Goal: Transaction & Acquisition: Purchase product/service

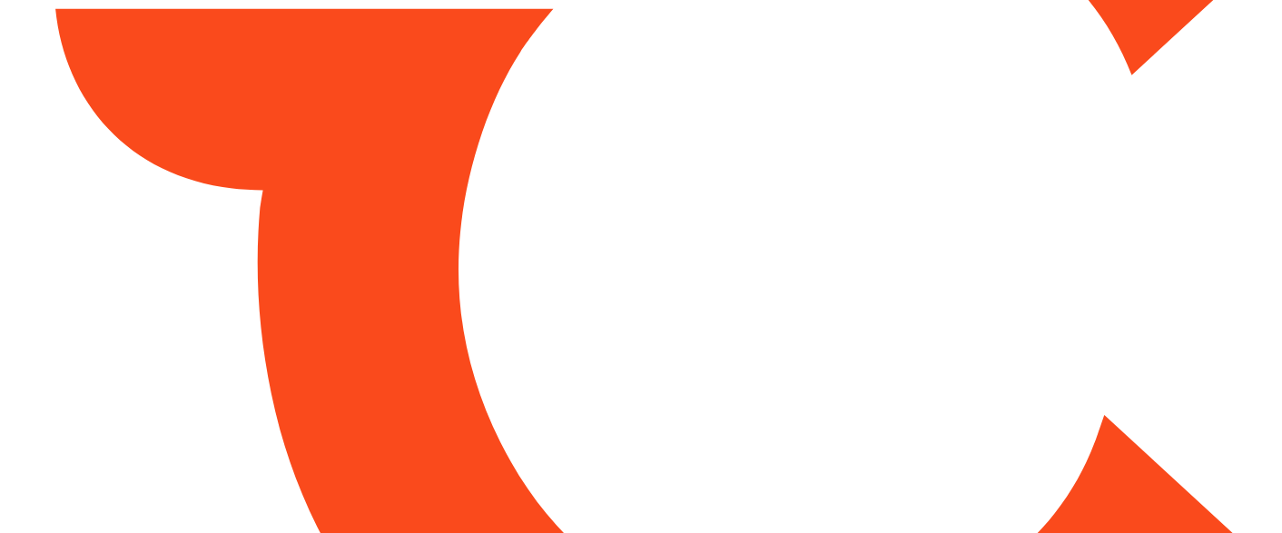
drag, startPoint x: 0, startPoint y: 0, endPoint x: 307, endPoint y: 319, distance: 442.5
click at [307, 319] on html "Always better than retail price. Search for a service Search for... All Common …" at bounding box center [641, 266] width 1282 height 533
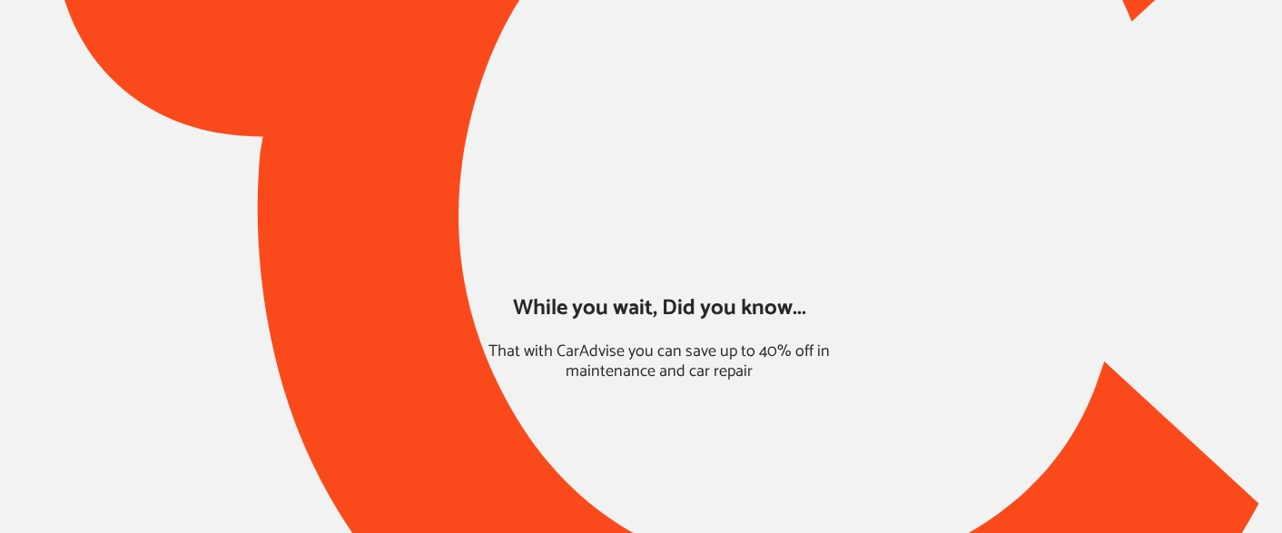
click at [307, 319] on div at bounding box center [641, 213] width 1282 height 1111
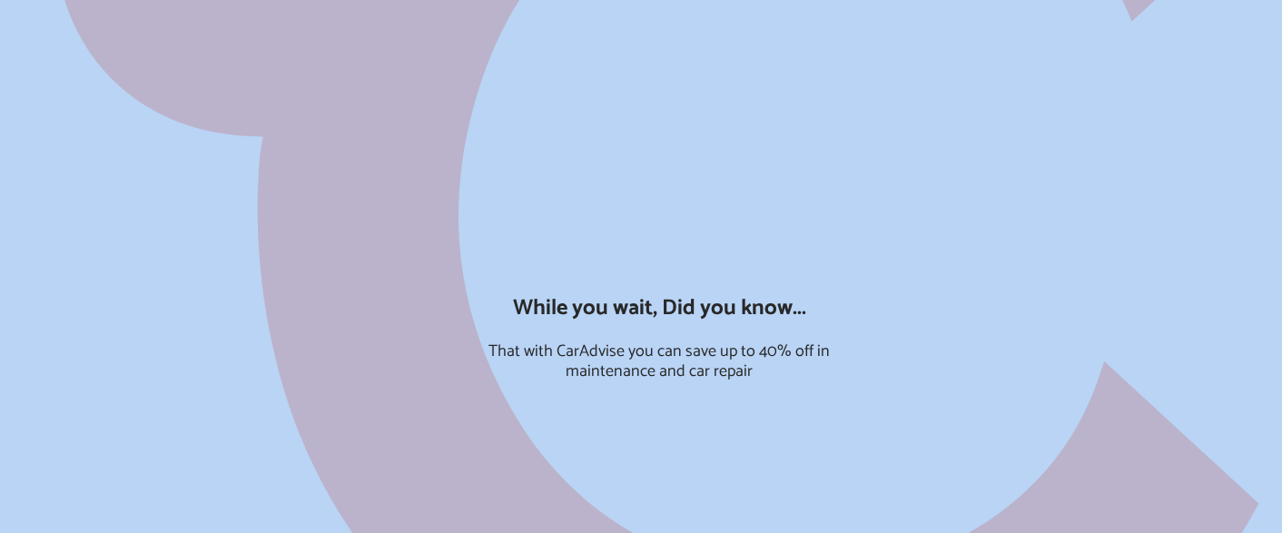
type input "*****"
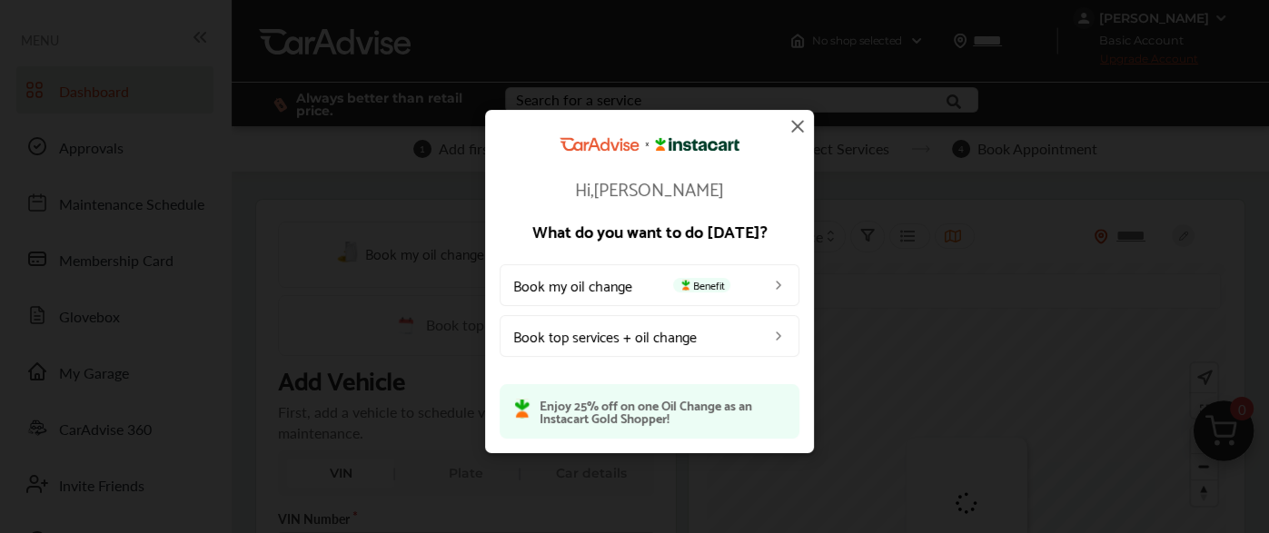
click at [803, 128] on img at bounding box center [797, 126] width 22 height 22
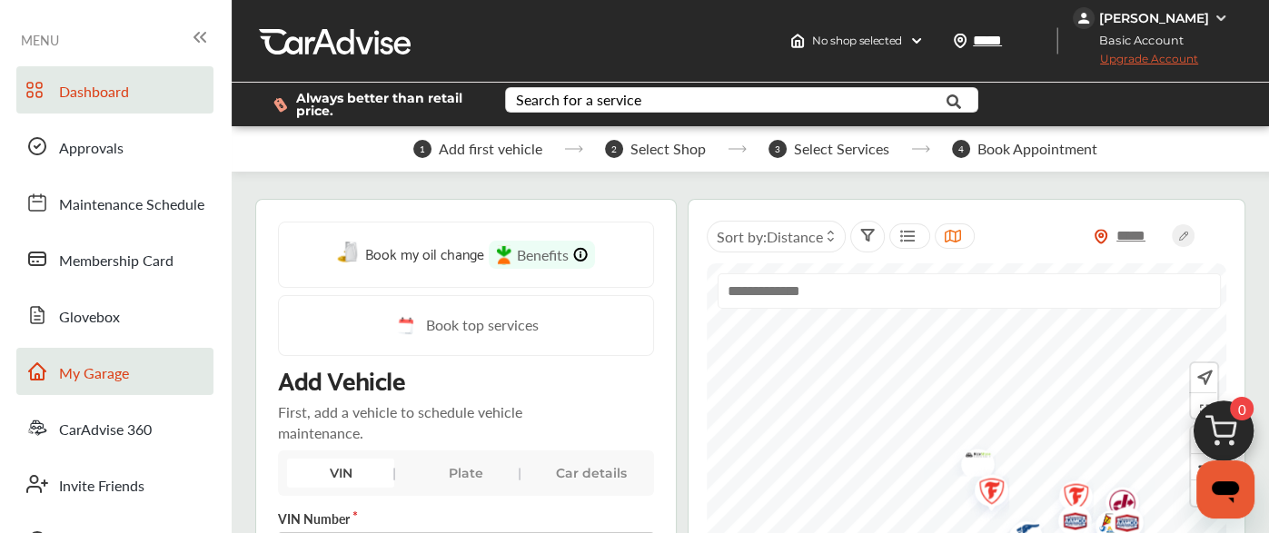
click at [107, 373] on span "My Garage" at bounding box center [94, 374] width 70 height 24
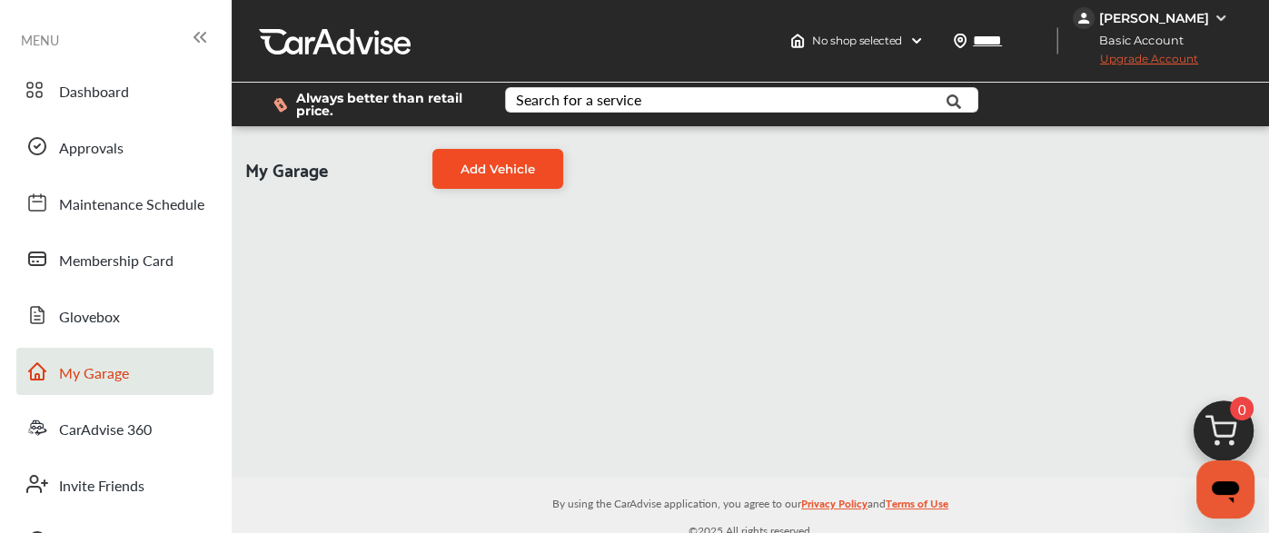
click at [480, 158] on link "Add Vehicle" at bounding box center [497, 169] width 131 height 40
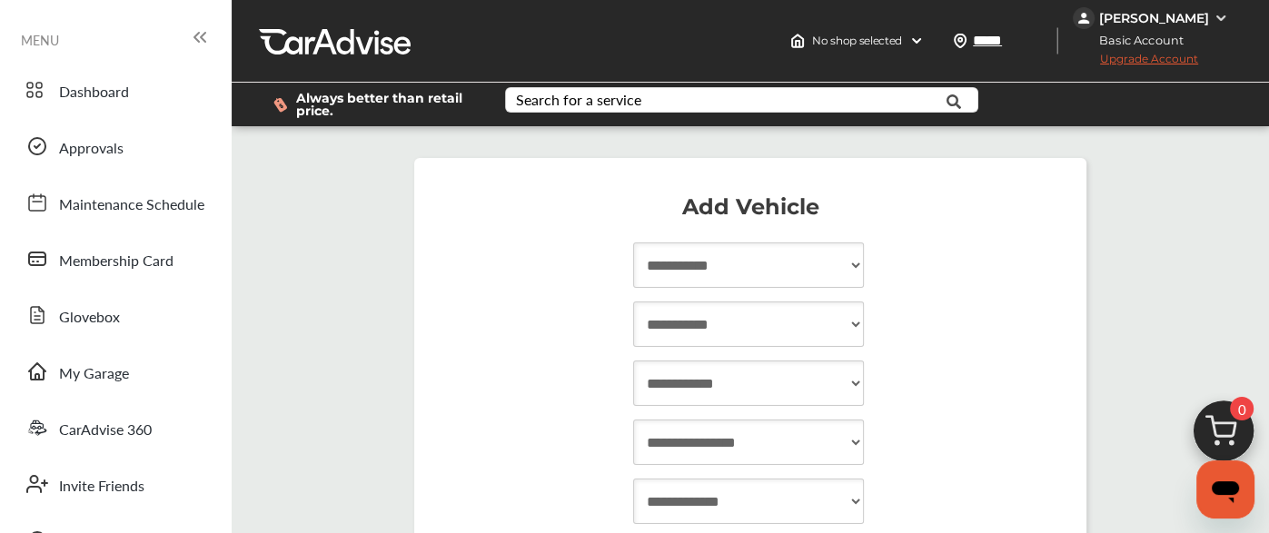
scroll to position [316, 0]
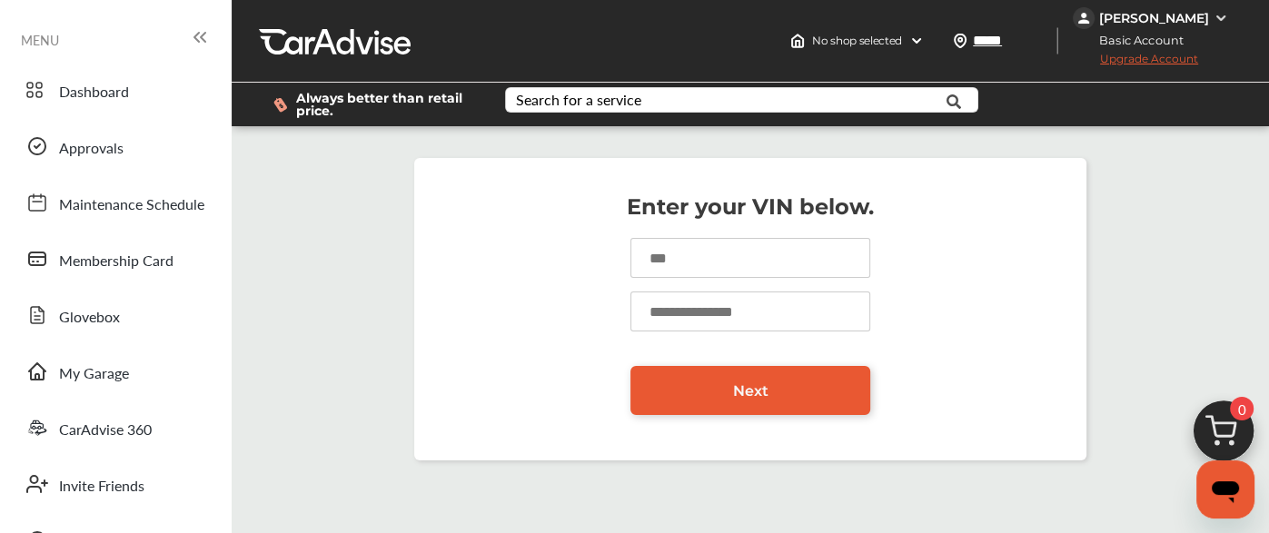
click at [689, 253] on input at bounding box center [750, 258] width 240 height 40
paste input "**********"
type input "**********"
click at [665, 315] on input "number" at bounding box center [750, 312] width 240 height 40
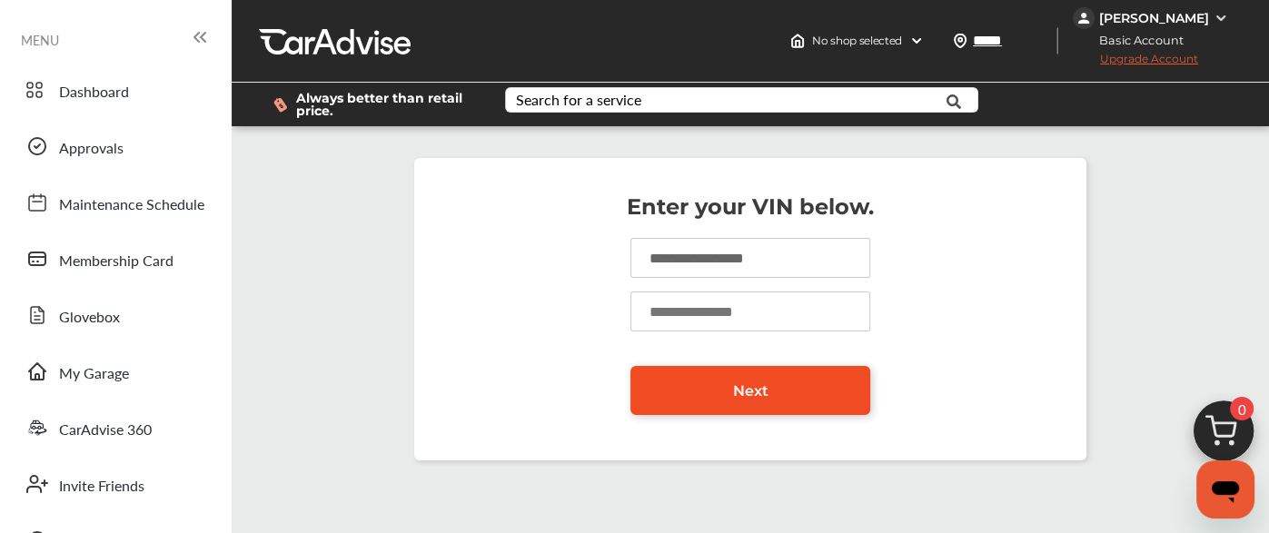
type input "******"
click at [705, 377] on link "Next" at bounding box center [750, 390] width 240 height 49
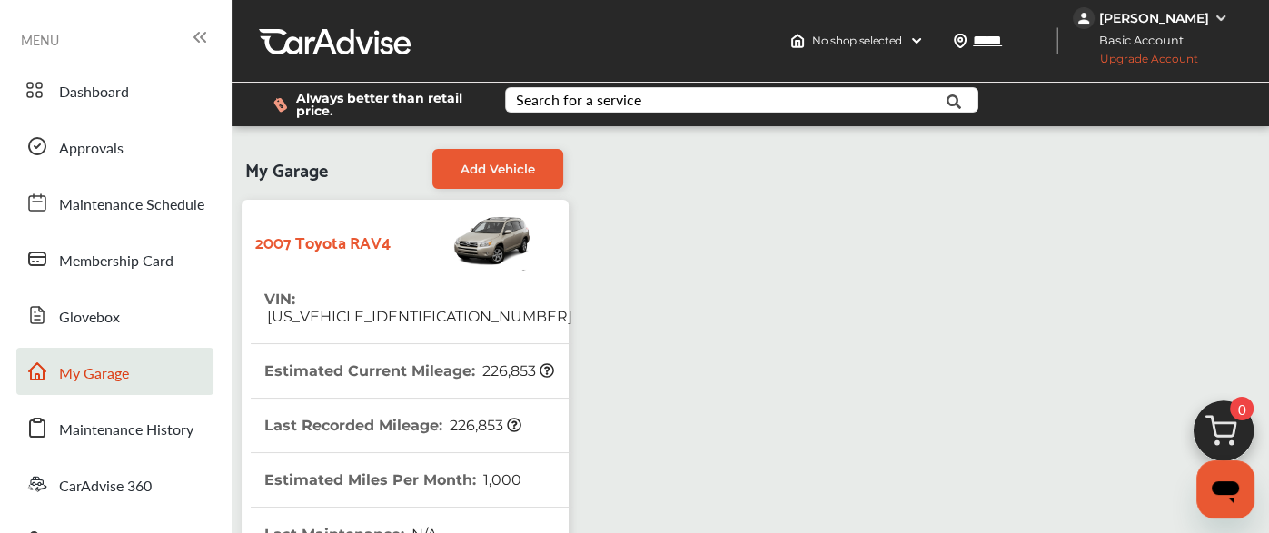
click at [362, 253] on strong "2007 Toyota RAV4" at bounding box center [322, 241] width 135 height 28
click at [1148, 24] on div "[PERSON_NAME]" at bounding box center [1154, 18] width 110 height 16
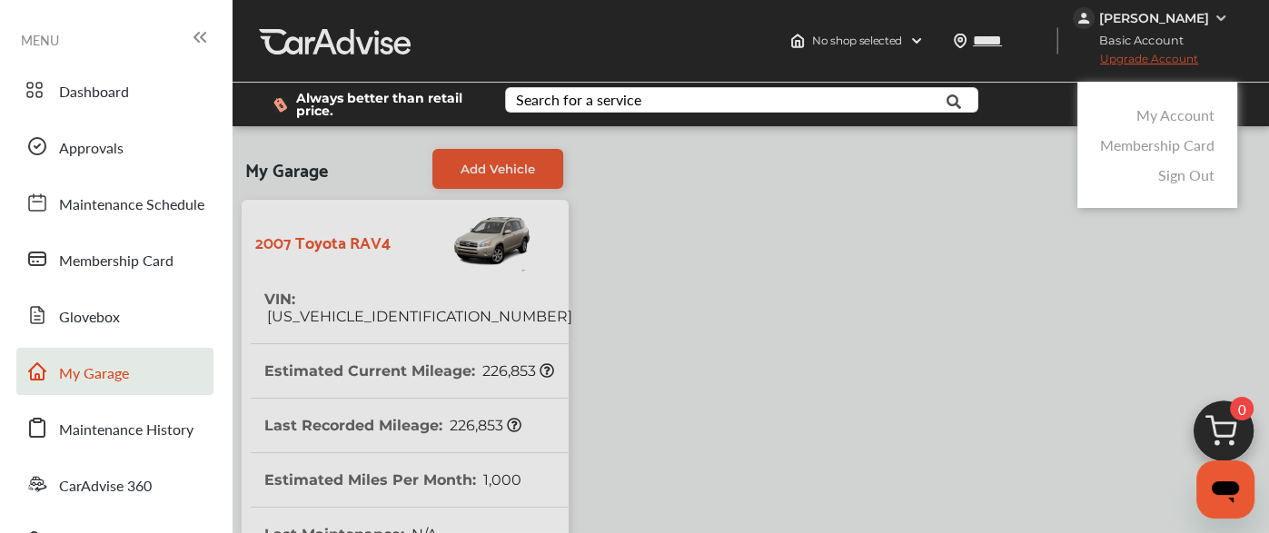
click at [1155, 109] on link "My Account" at bounding box center [1175, 114] width 78 height 21
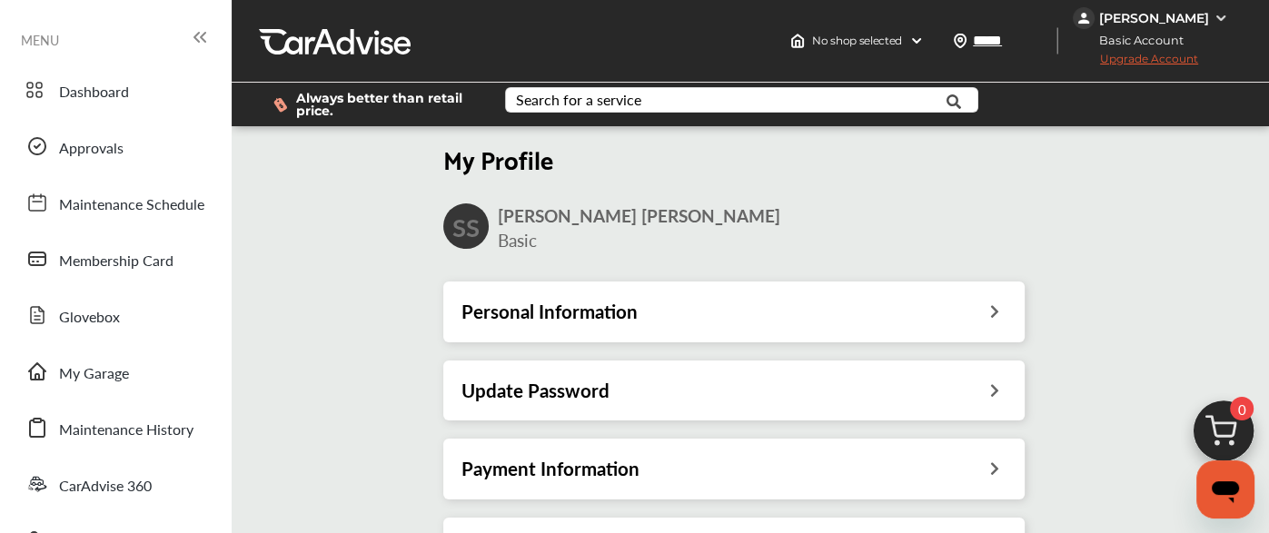
click at [516, 460] on h3 "Payment Information" at bounding box center [550, 469] width 178 height 24
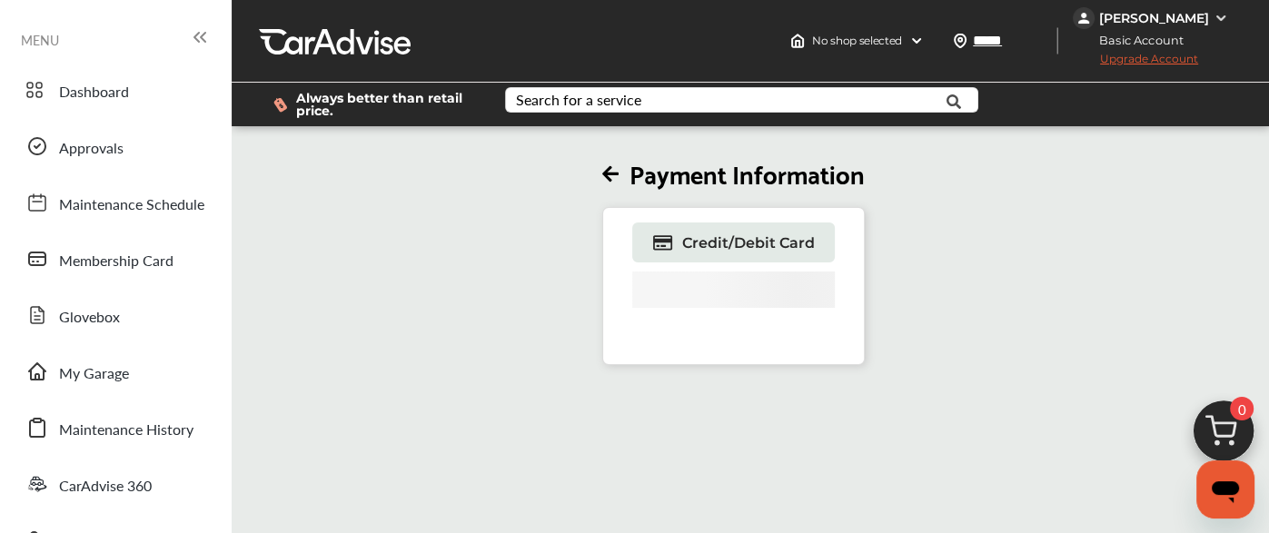
click at [854, 235] on div "Credit/Debit Card" at bounding box center [733, 286] width 262 height 158
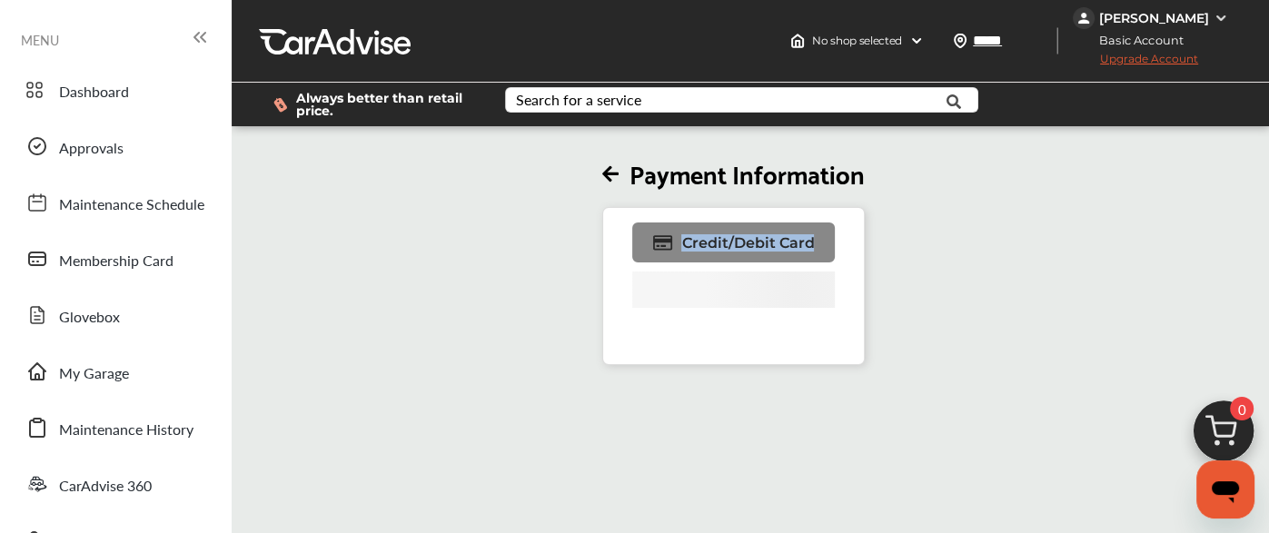
click at [783, 239] on span "Credit/Debit Card" at bounding box center [747, 242] width 133 height 17
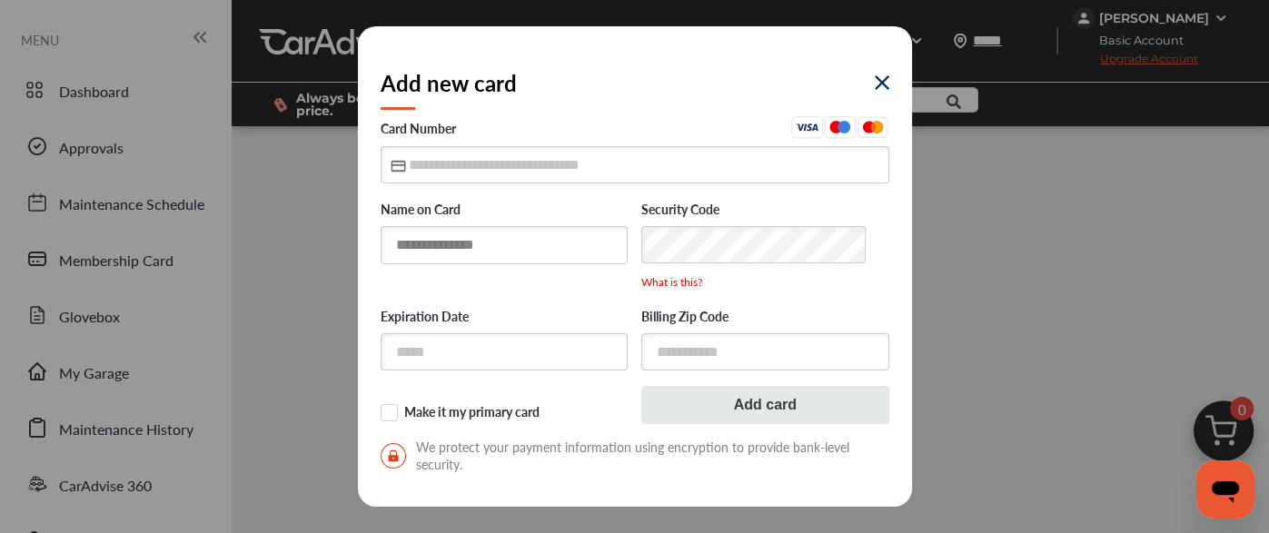
click at [487, 240] on input "text" at bounding box center [505, 244] width 248 height 37
click at [382, 404] on label "Make it my primary card" at bounding box center [505, 413] width 248 height 18
click at [421, 250] on input "**********" at bounding box center [505, 245] width 248 height 39
type input "**********"
click at [433, 162] on input "text" at bounding box center [635, 164] width 509 height 37
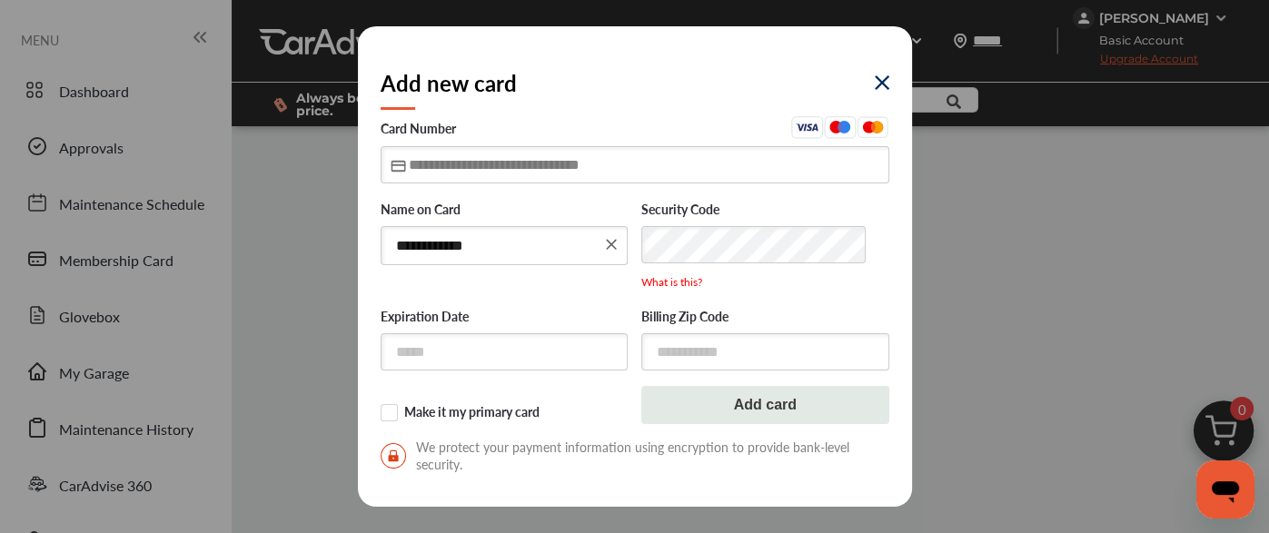
scroll to position [282, 0]
click at [433, 162] on input "text" at bounding box center [635, 164] width 509 height 37
type input "**********"
click at [458, 362] on input "text" at bounding box center [505, 351] width 248 height 37
type input "*****"
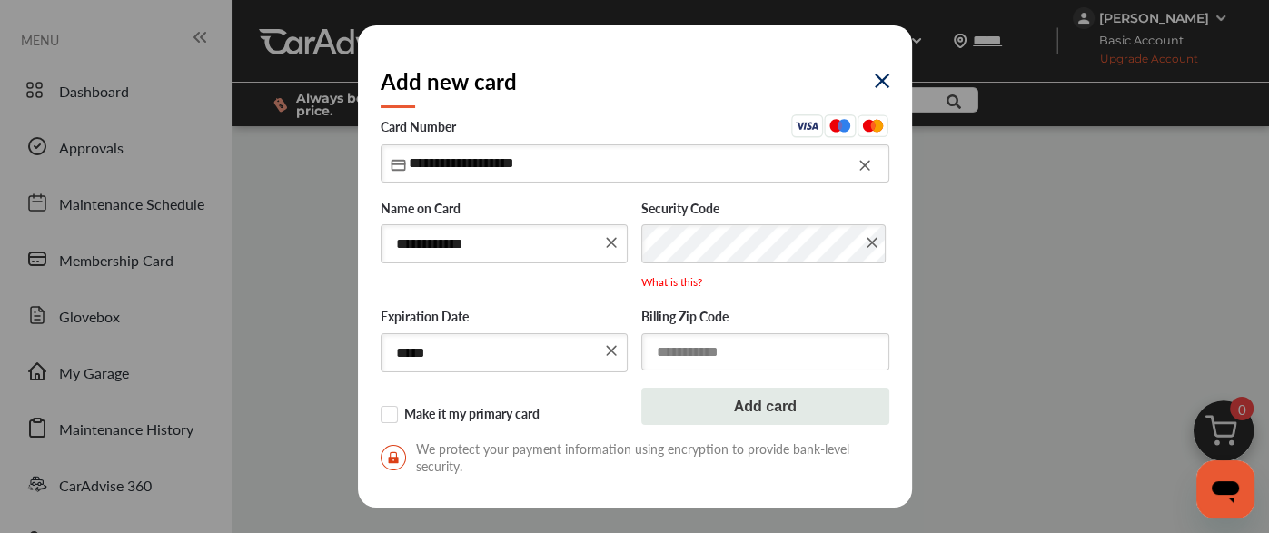
click at [748, 355] on input "text" at bounding box center [765, 351] width 248 height 37
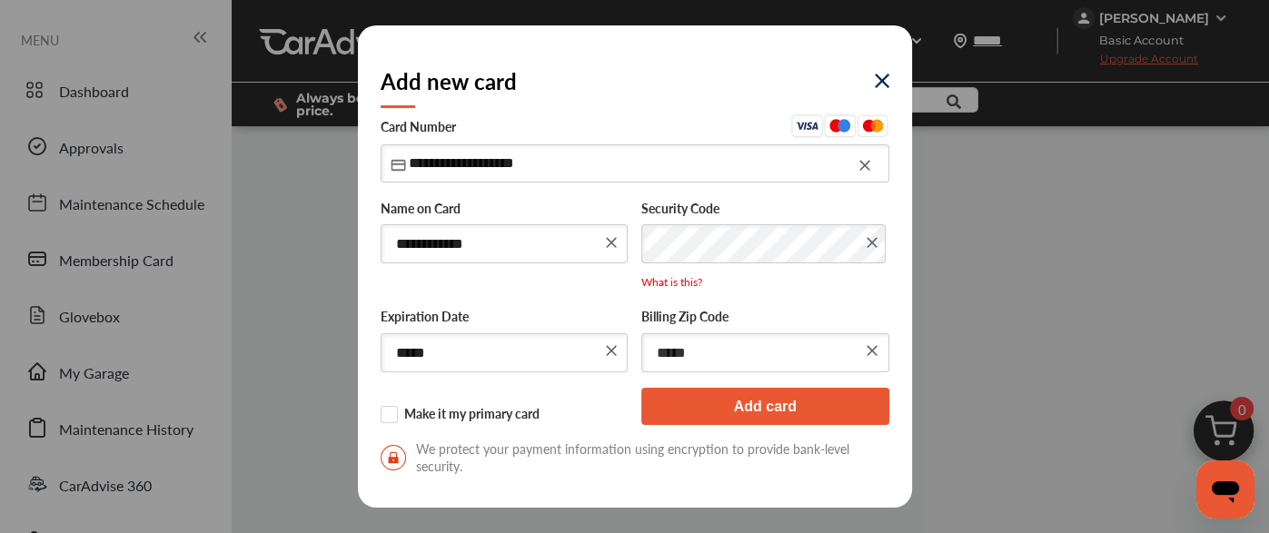
type input "*****"
click at [739, 400] on button "Add card" at bounding box center [765, 407] width 248 height 38
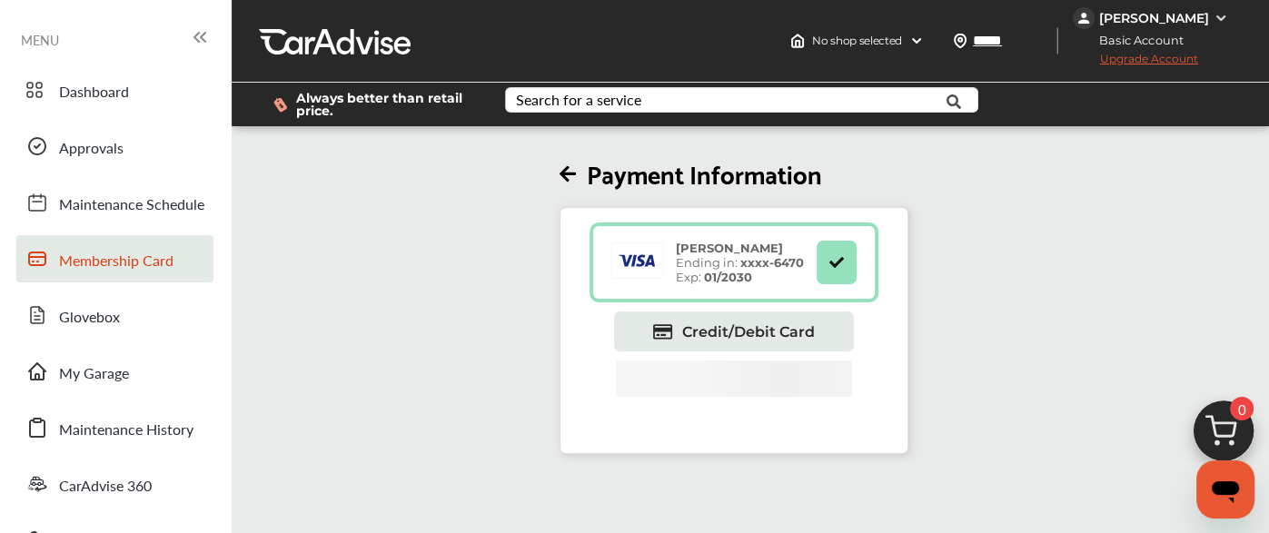
scroll to position [0, 0]
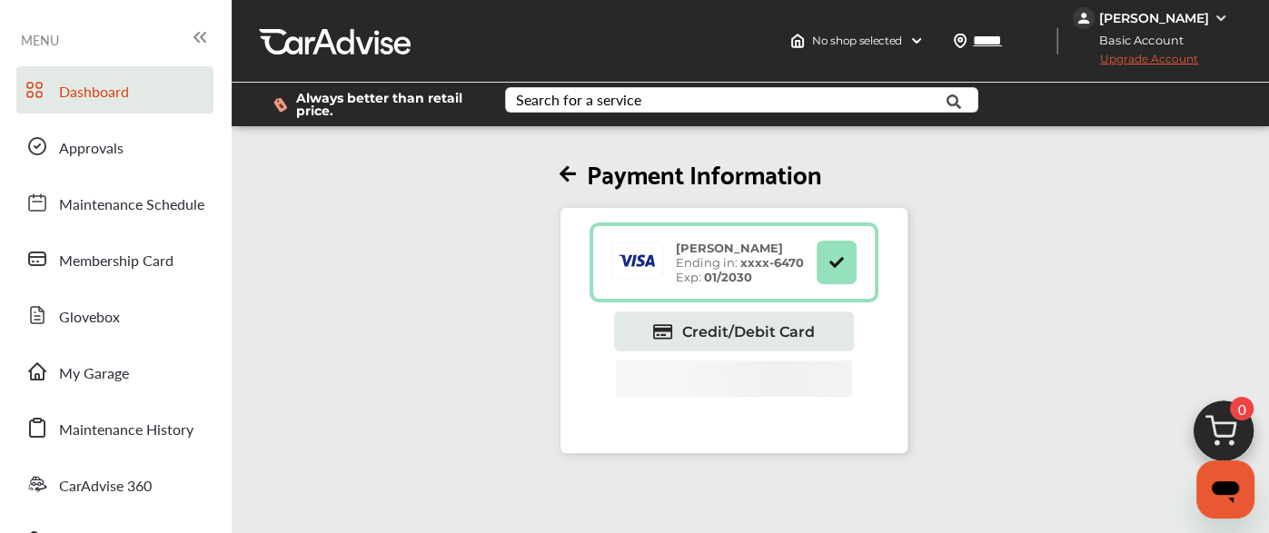
click at [109, 88] on span "Dashboard" at bounding box center [94, 93] width 70 height 24
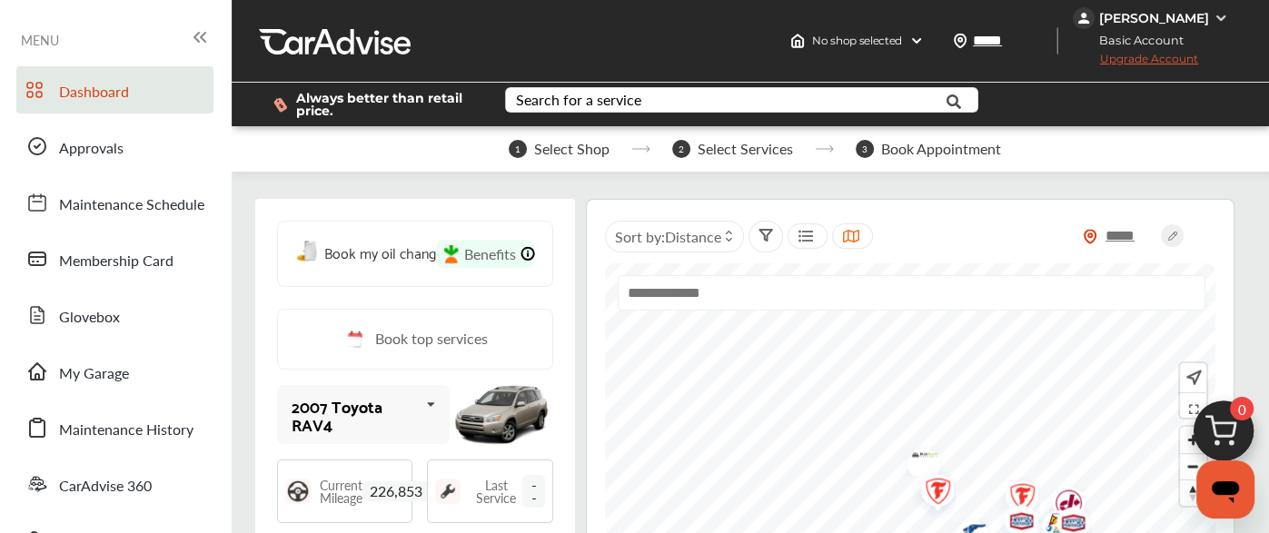
scroll to position [874, 0]
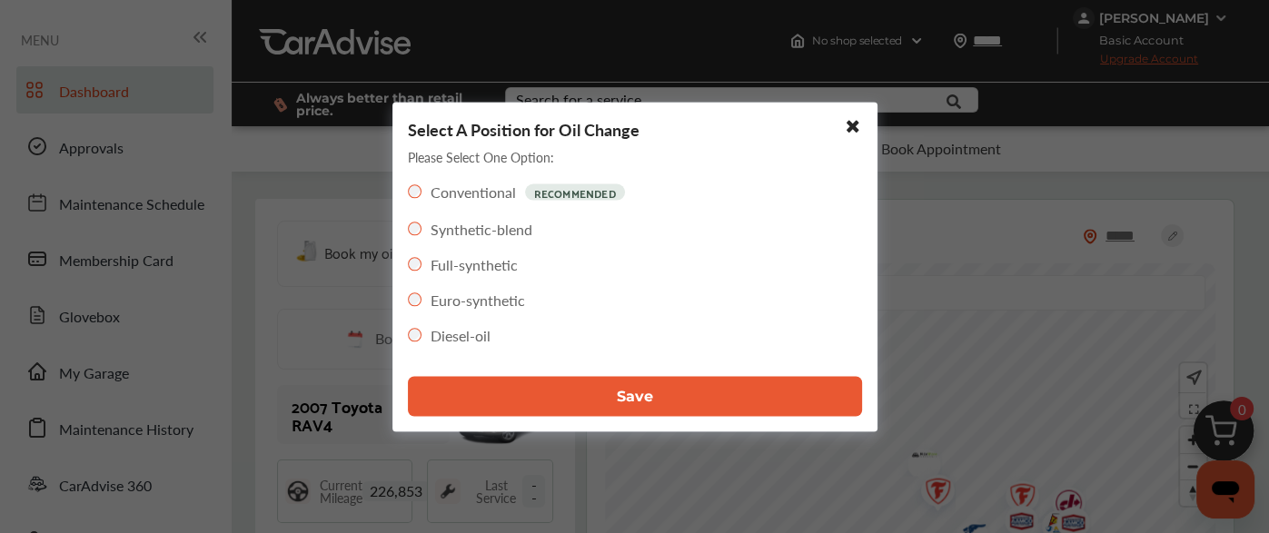
click at [566, 410] on button "Save" at bounding box center [635, 396] width 454 height 40
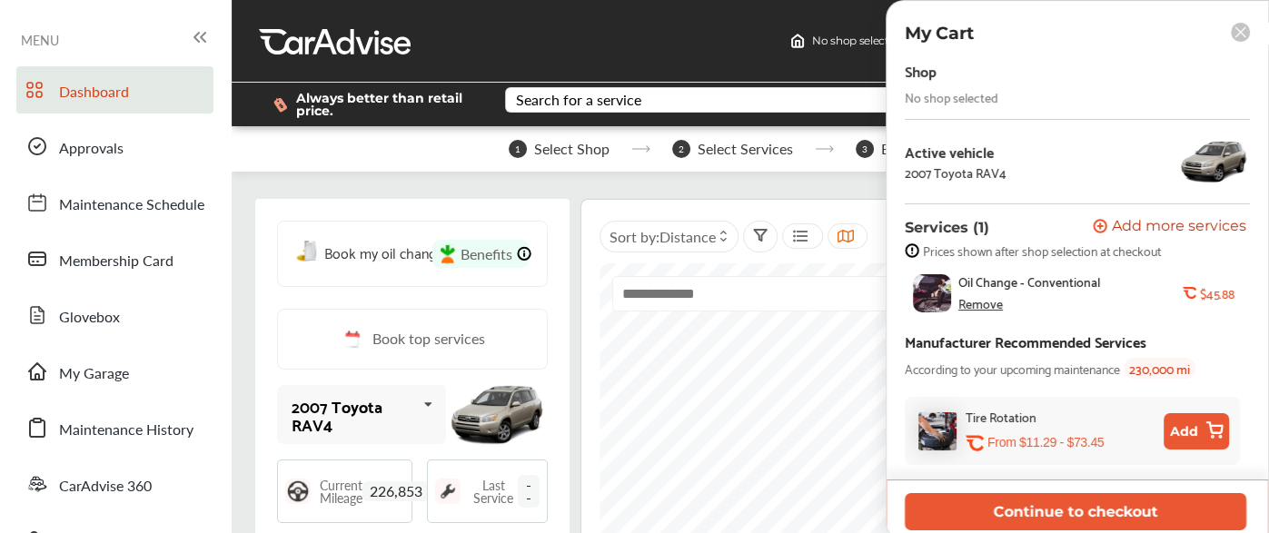
scroll to position [897, 0]
click at [995, 306] on div "Remove" at bounding box center [980, 303] width 44 height 15
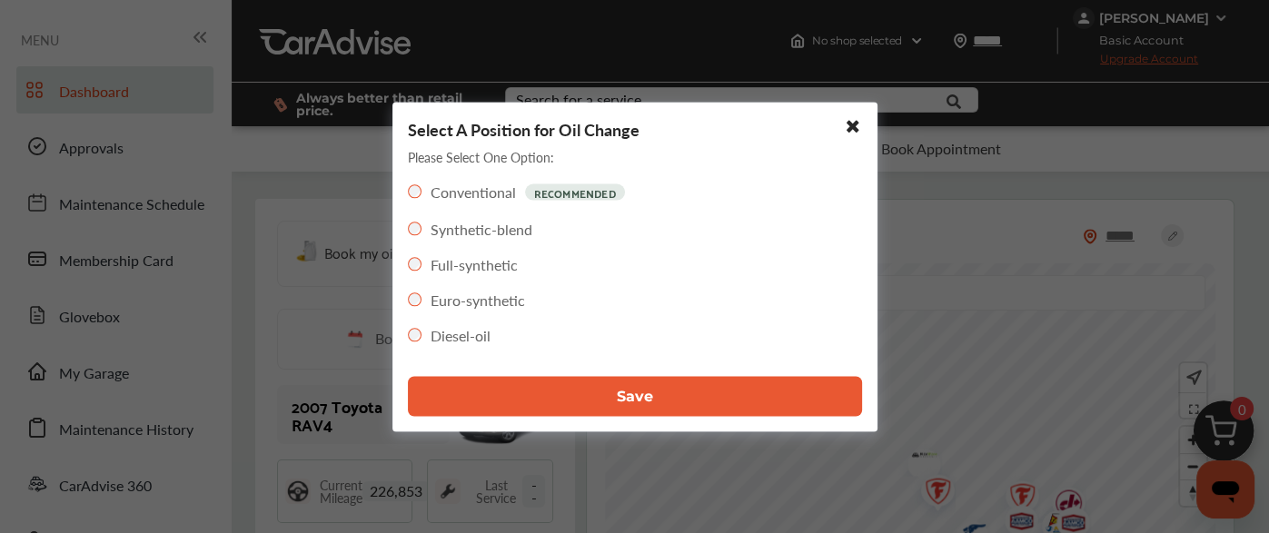
click at [657, 392] on button "Save" at bounding box center [635, 396] width 454 height 40
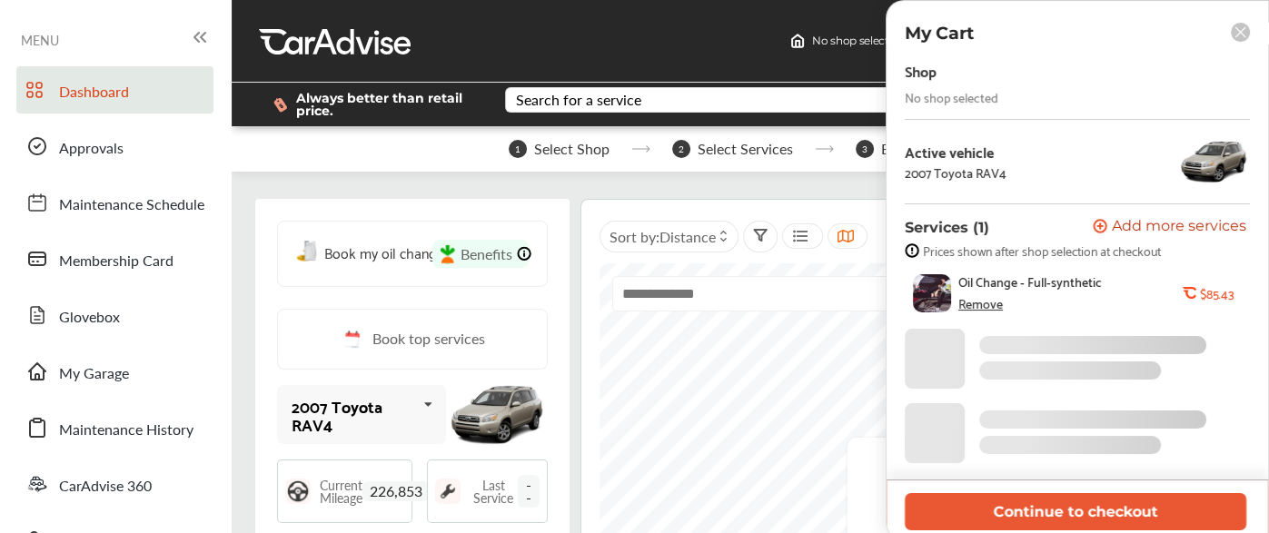
scroll to position [98, 0]
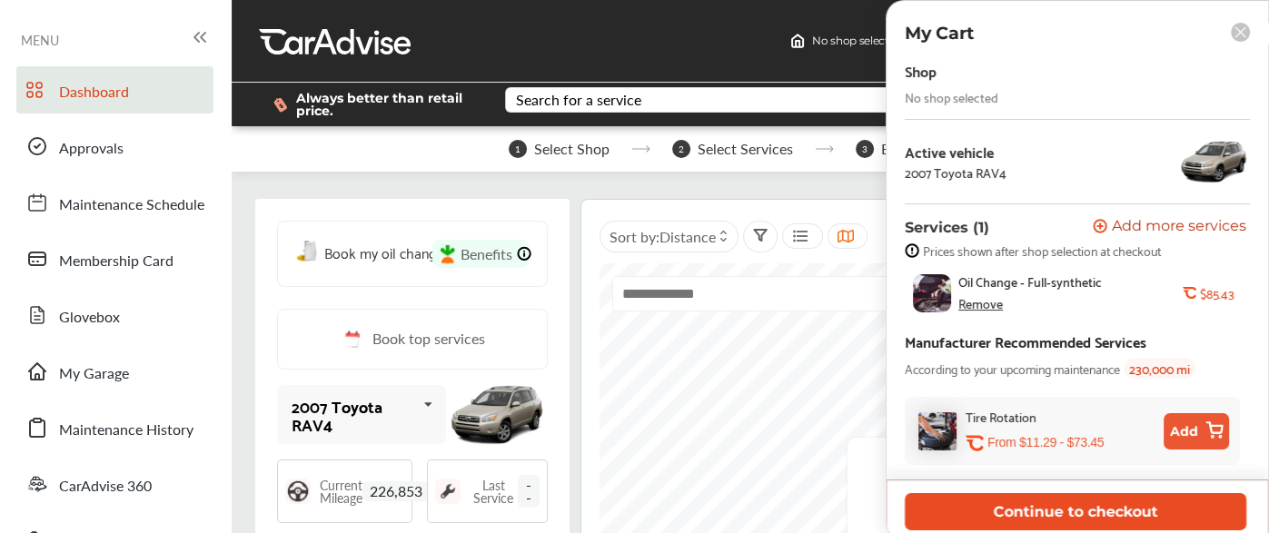
click at [951, 504] on button "Continue to checkout" at bounding box center [1074, 511] width 341 height 37
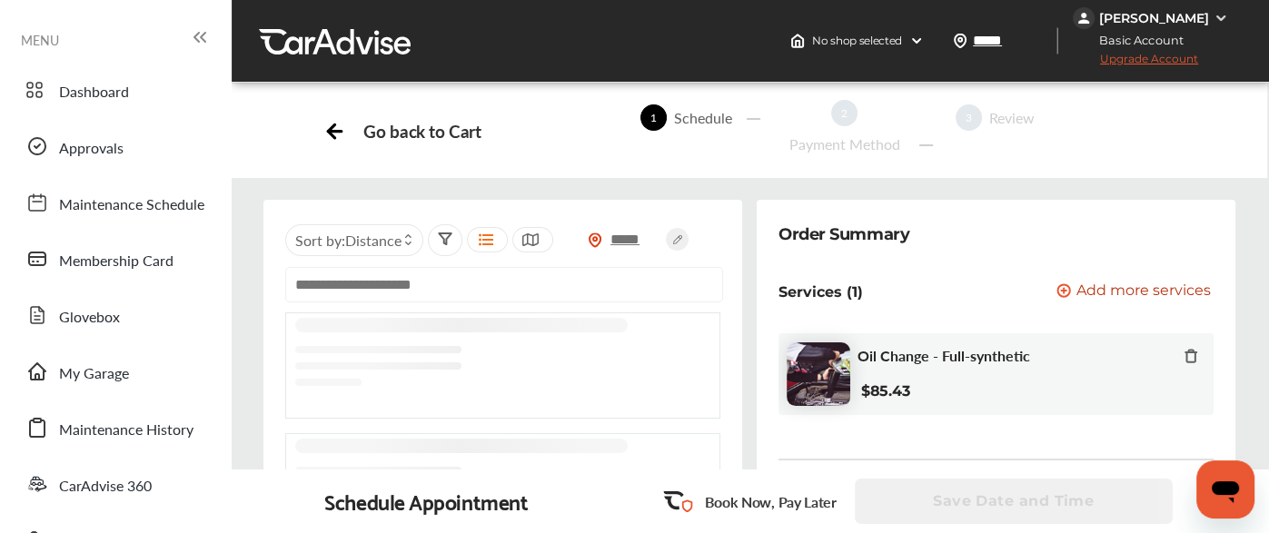
click at [494, 275] on input "text" at bounding box center [504, 284] width 438 height 35
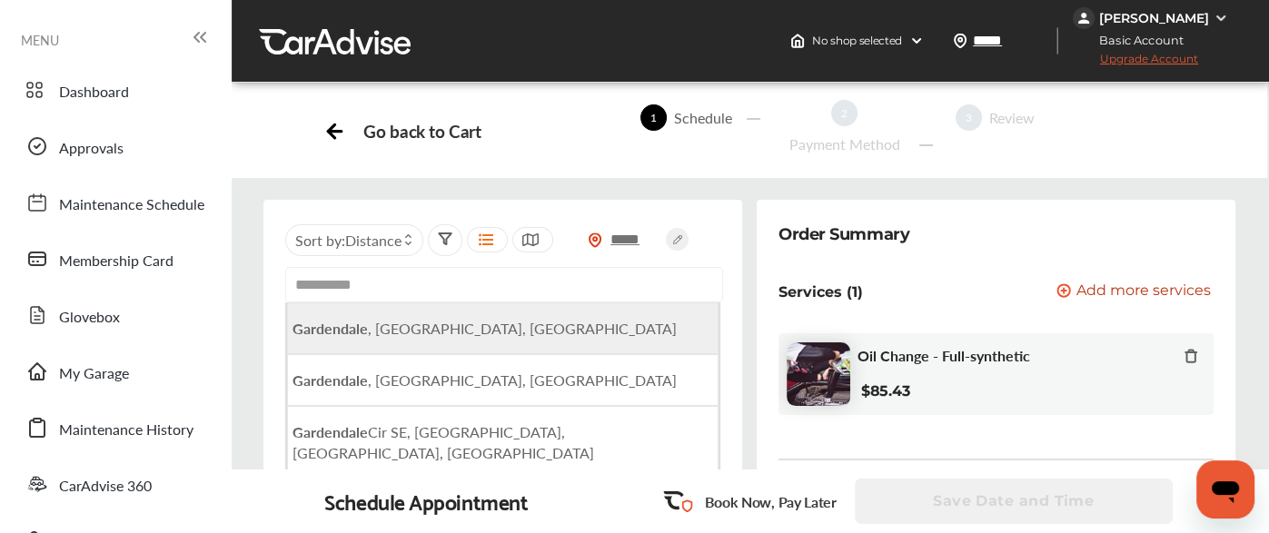
click at [418, 329] on span "Gardendale , [GEOGRAPHIC_DATA], [GEOGRAPHIC_DATA]" at bounding box center [484, 328] width 384 height 21
type input "**********"
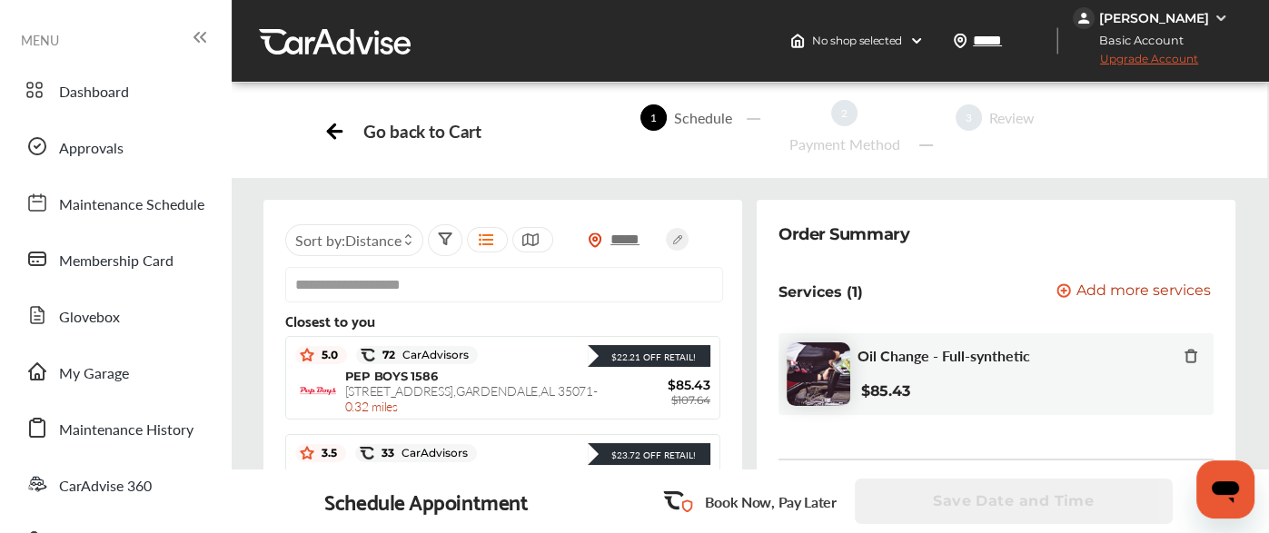
scroll to position [85, 0]
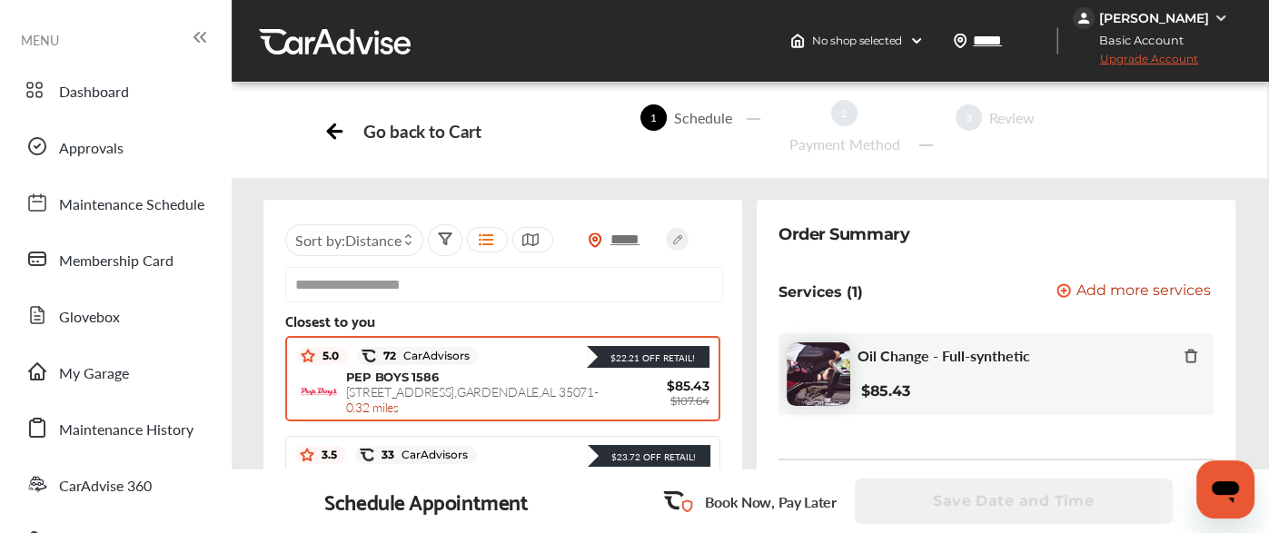
click at [387, 382] on span "[STREET_ADDRESS] - 0.32 miles" at bounding box center [472, 399] width 252 height 34
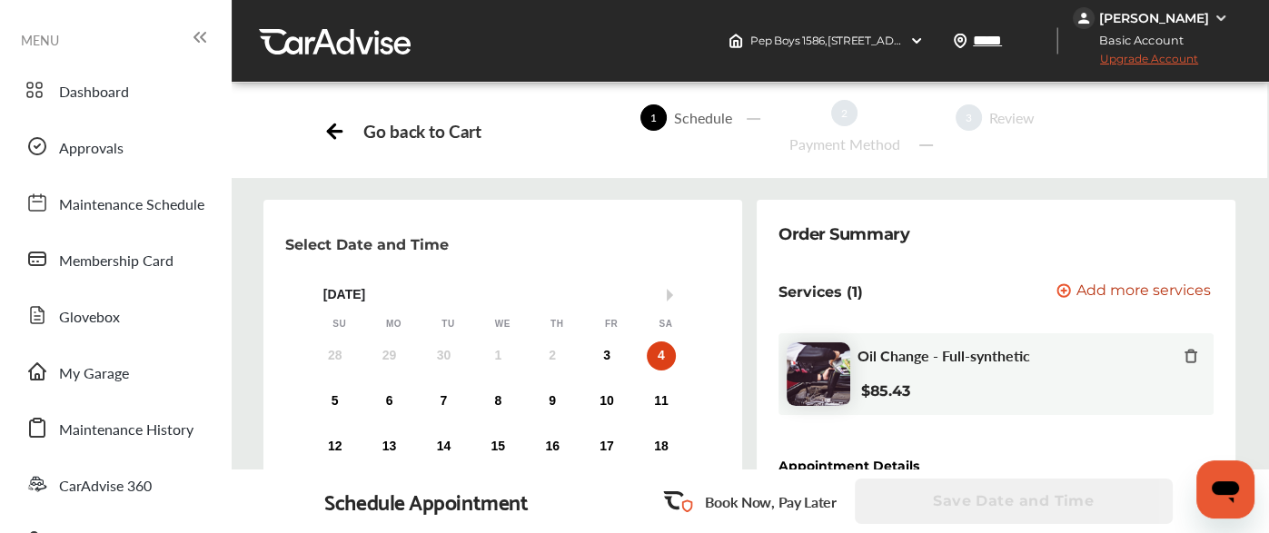
scroll to position [160, 0]
click at [608, 341] on div "3" at bounding box center [606, 355] width 29 height 29
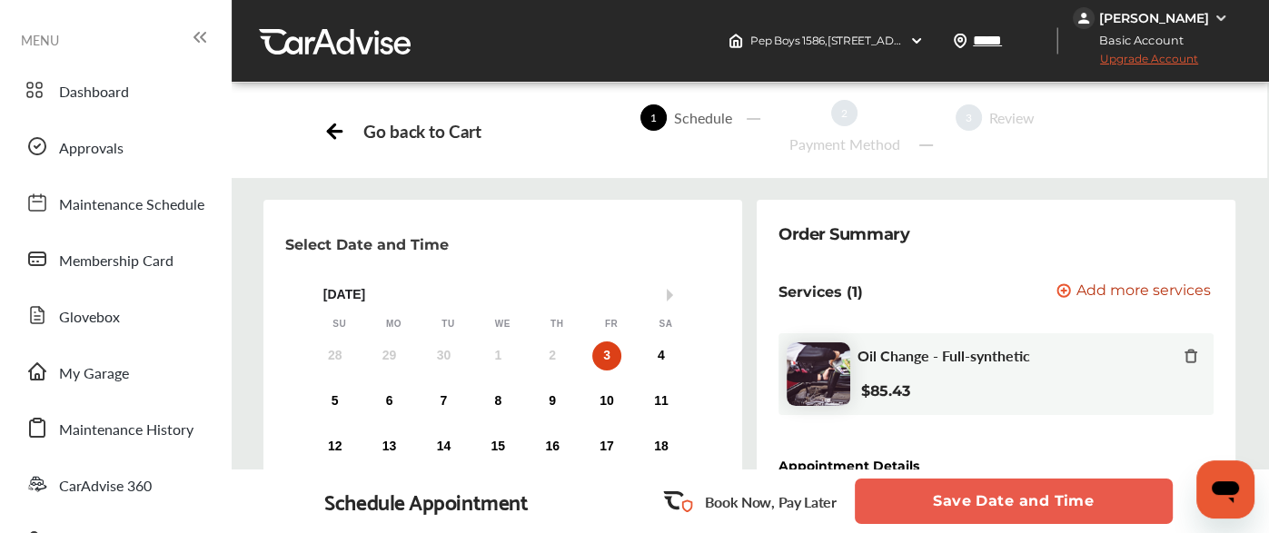
scroll to position [294, 0]
click at [667, 341] on div "4" at bounding box center [661, 355] width 29 height 29
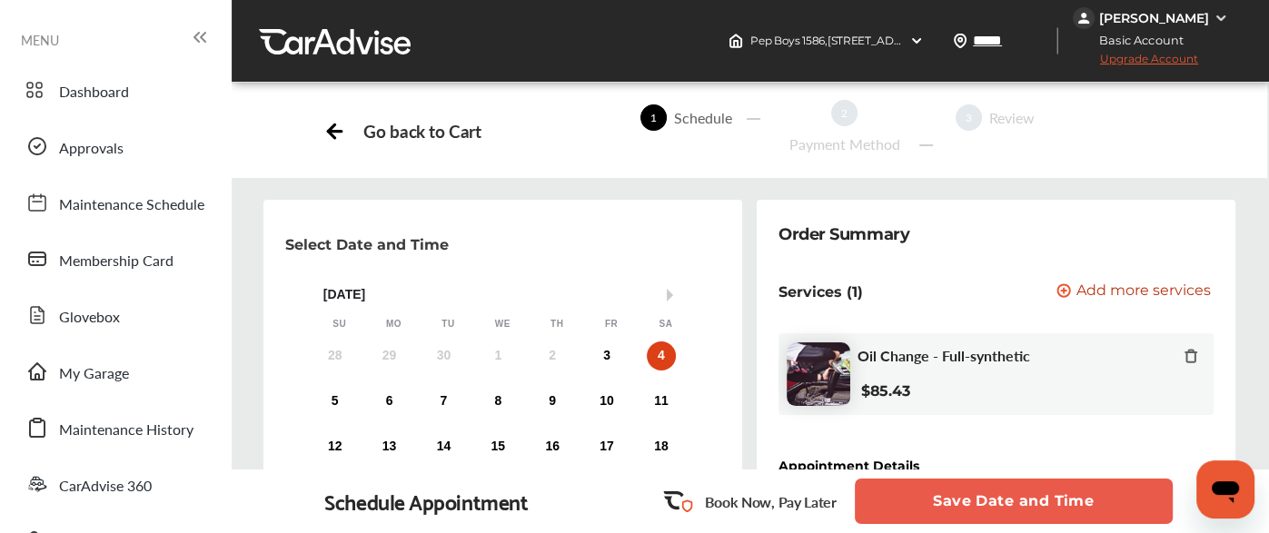
scroll to position [793, 0]
click at [923, 482] on button "Save Date and Time" at bounding box center [1014, 501] width 318 height 45
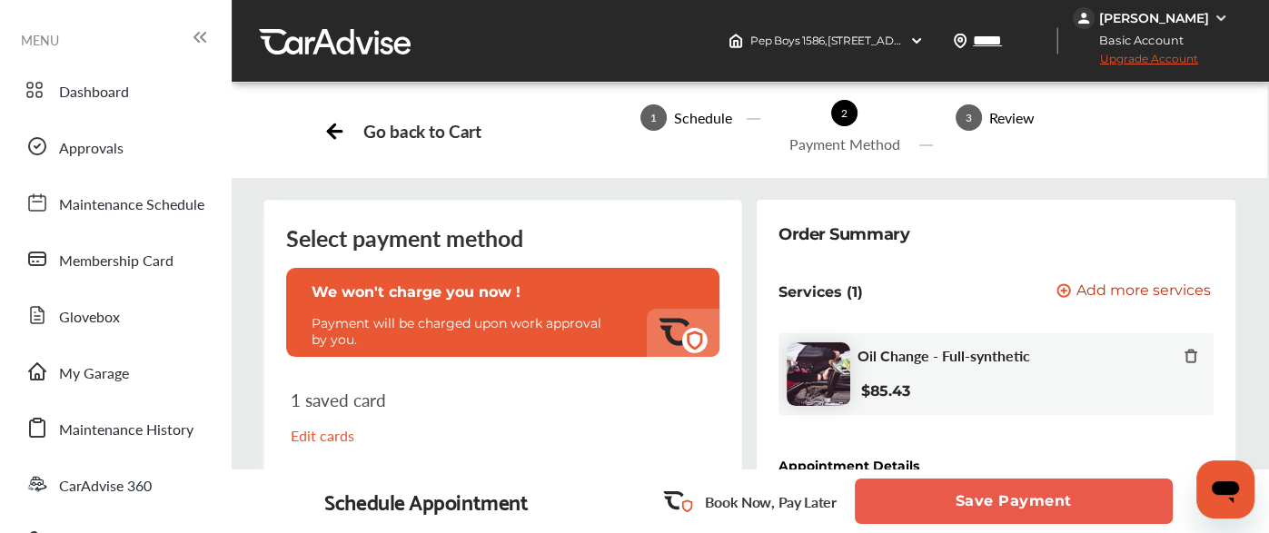
click at [930, 500] on button "Save Payment" at bounding box center [1014, 501] width 318 height 45
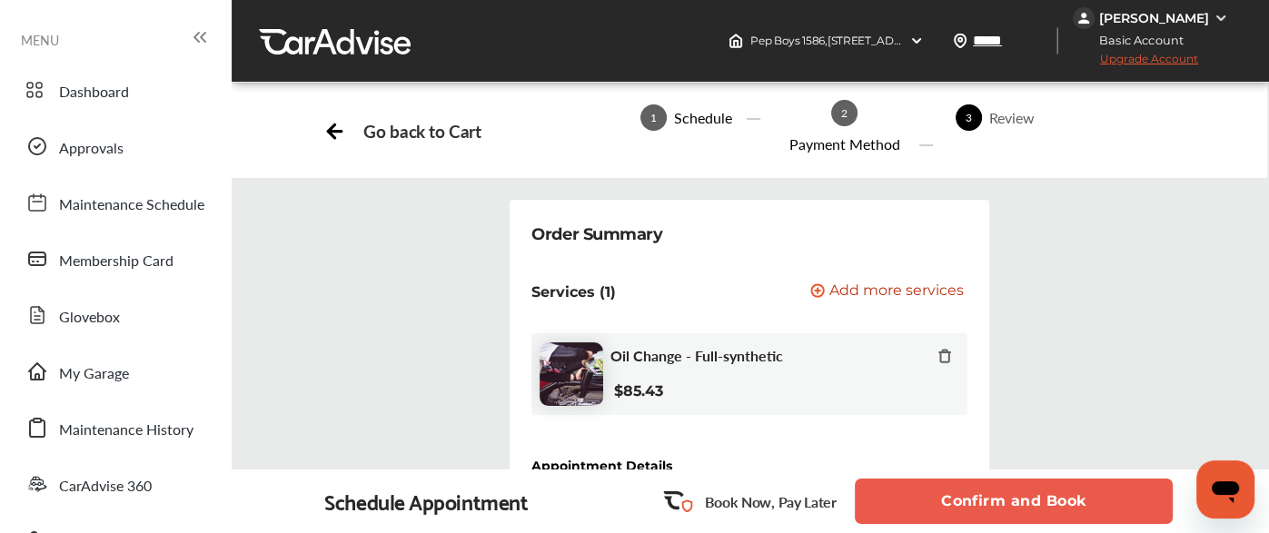
click at [929, 508] on button "Confirm and Book" at bounding box center [1014, 501] width 318 height 45
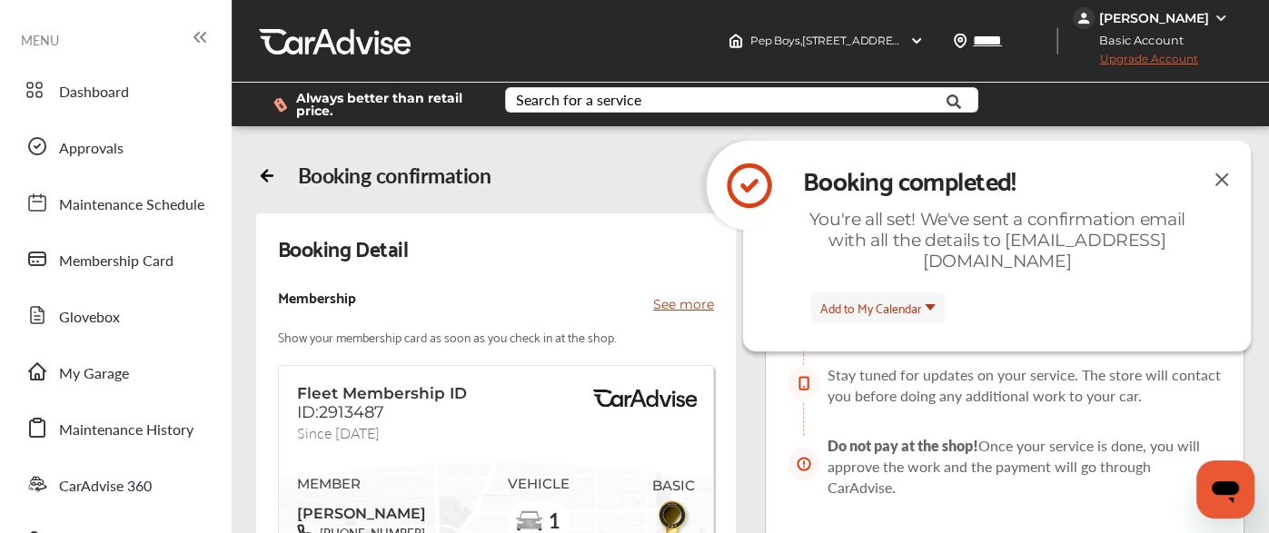
click at [1222, 176] on img at bounding box center [1222, 179] width 22 height 23
